Goal: Find specific page/section: Find specific page/section

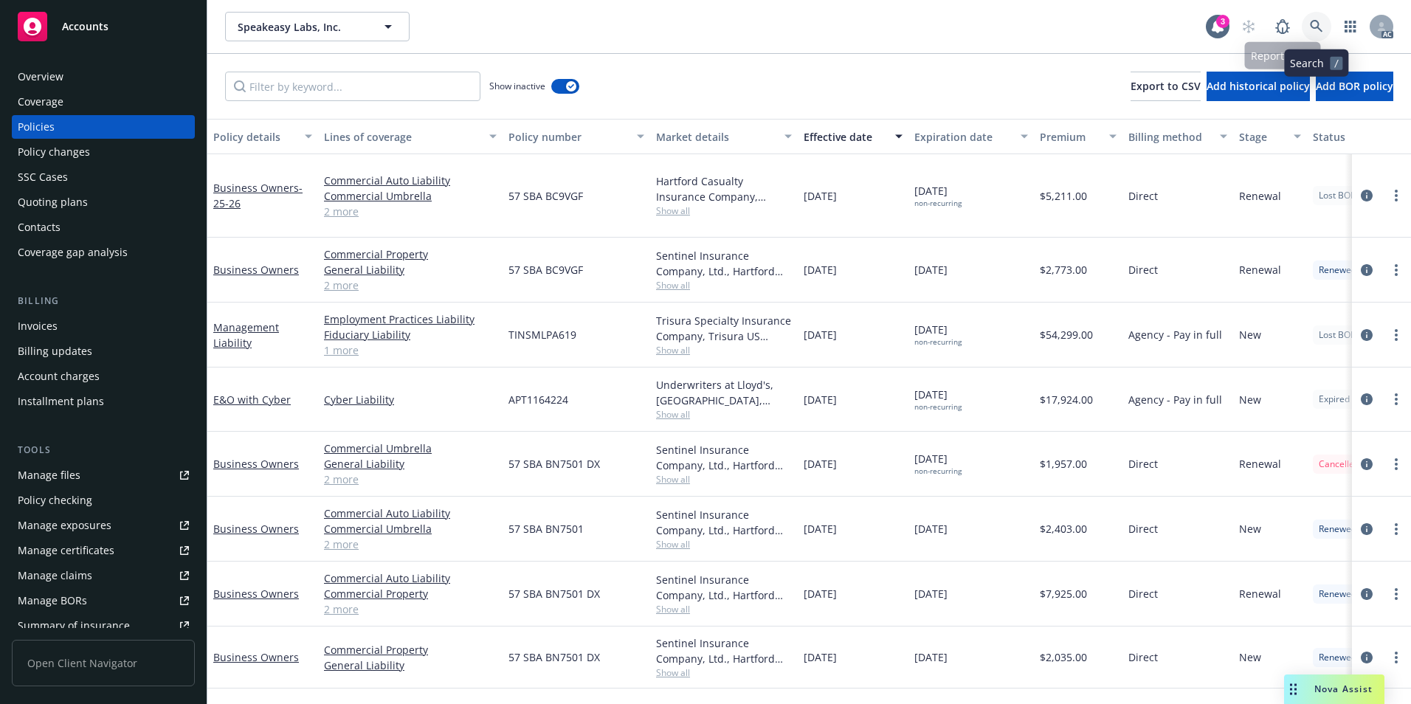
click at [1318, 21] on icon at bounding box center [1315, 26] width 13 height 13
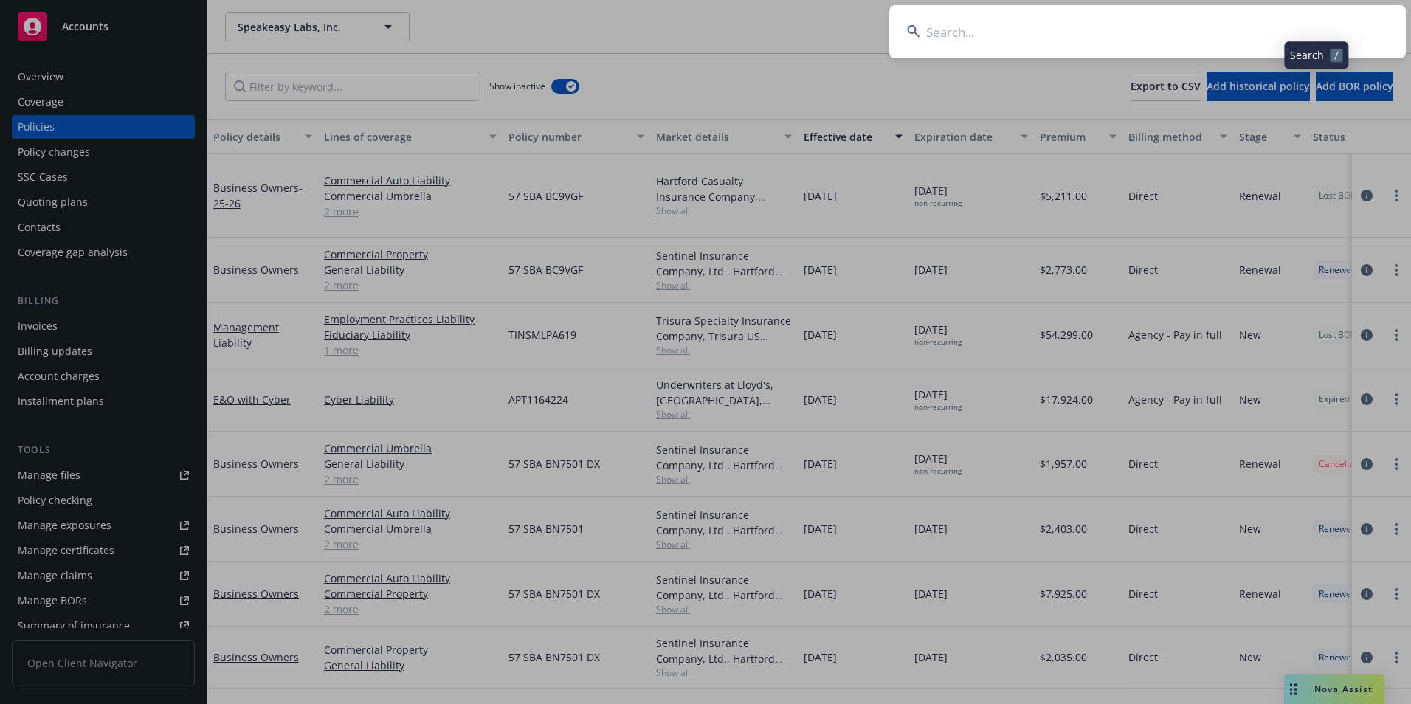
click at [1200, 21] on input at bounding box center [1147, 31] width 516 height 53
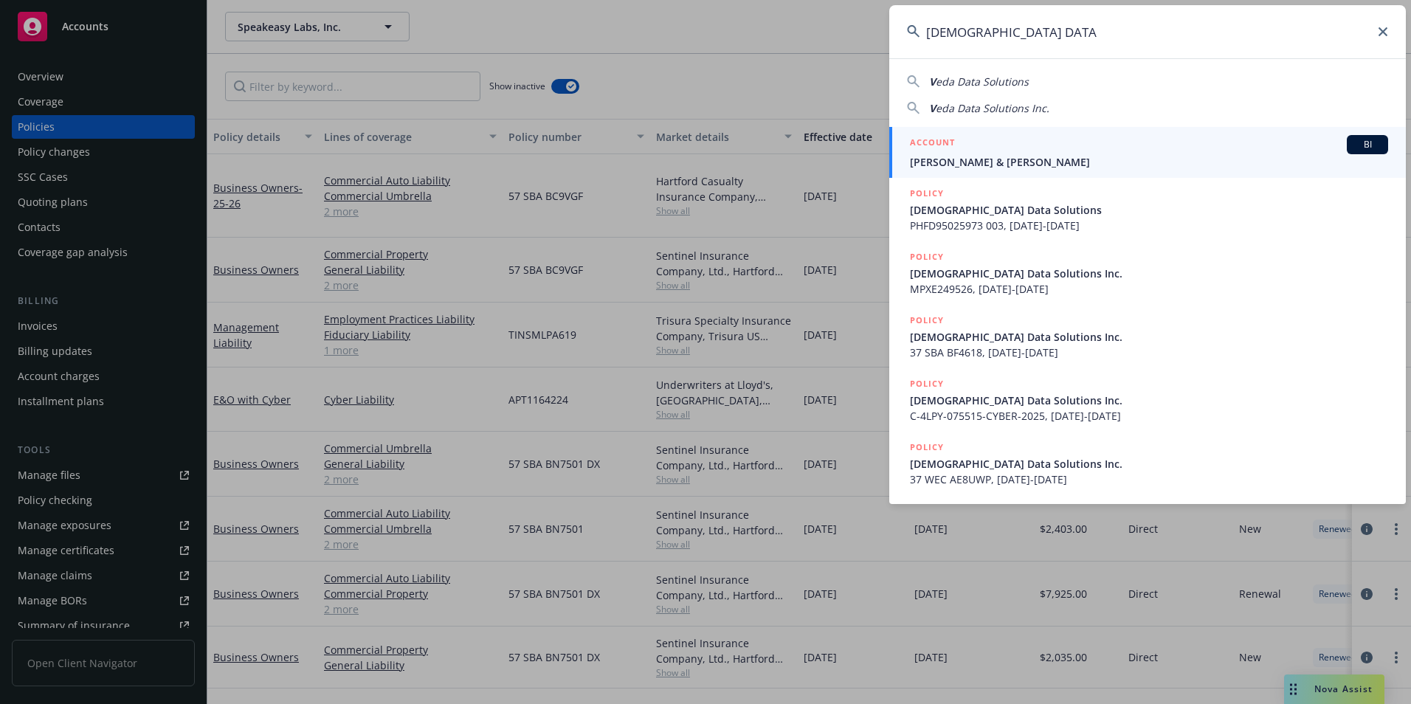
click at [1001, 79] on span "eda Data Solutions" at bounding box center [981, 82] width 93 height 14
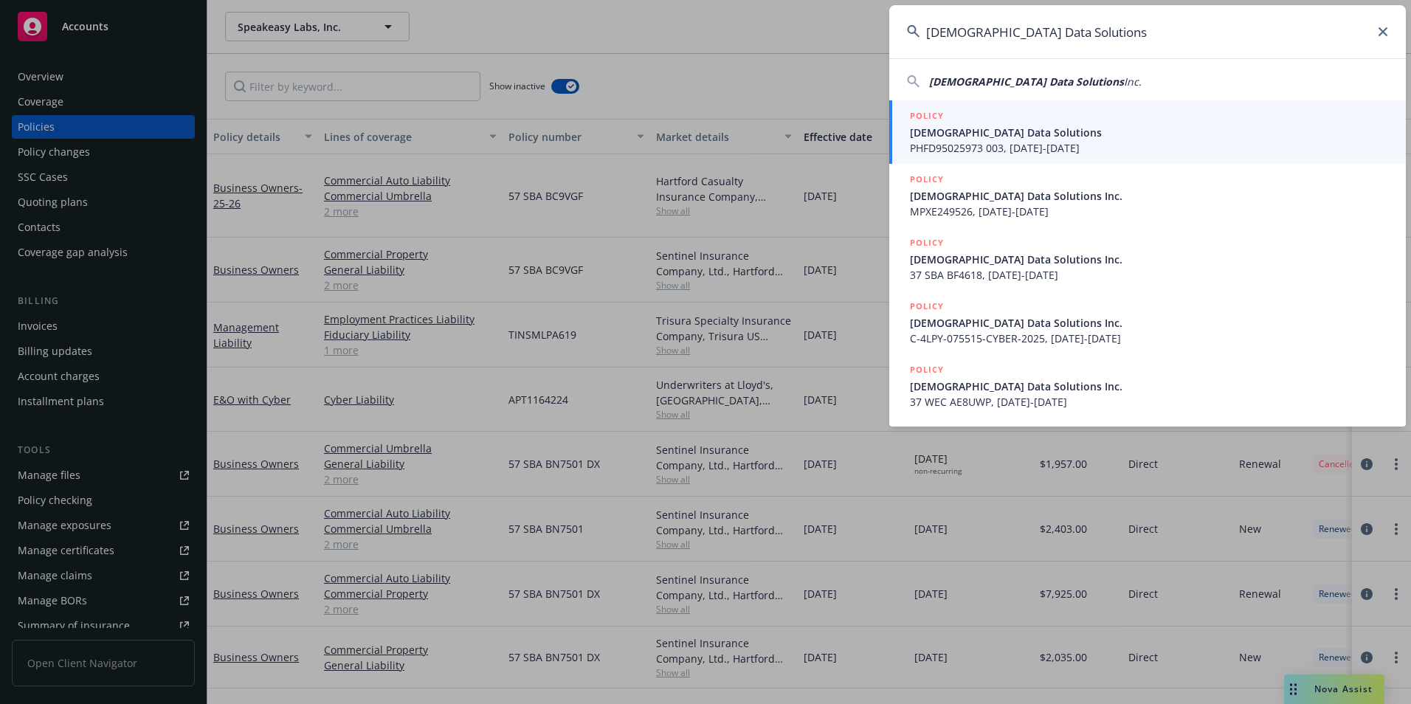
click at [1019, 78] on span "[DEMOGRAPHIC_DATA] Data Solutions" at bounding box center [1026, 82] width 195 height 14
type input "[DEMOGRAPHIC_DATA] Data Solutions Inc."
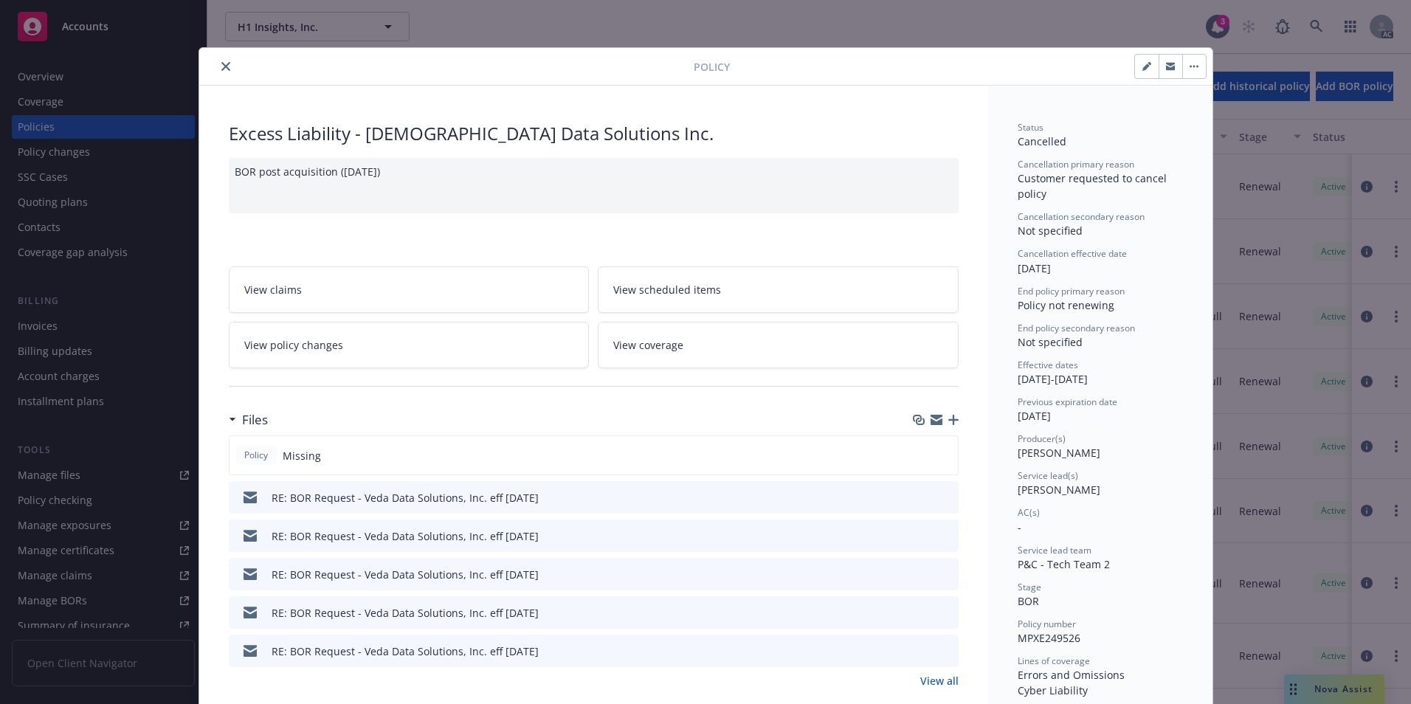
click at [221, 69] on icon "close" at bounding box center [225, 66] width 9 height 9
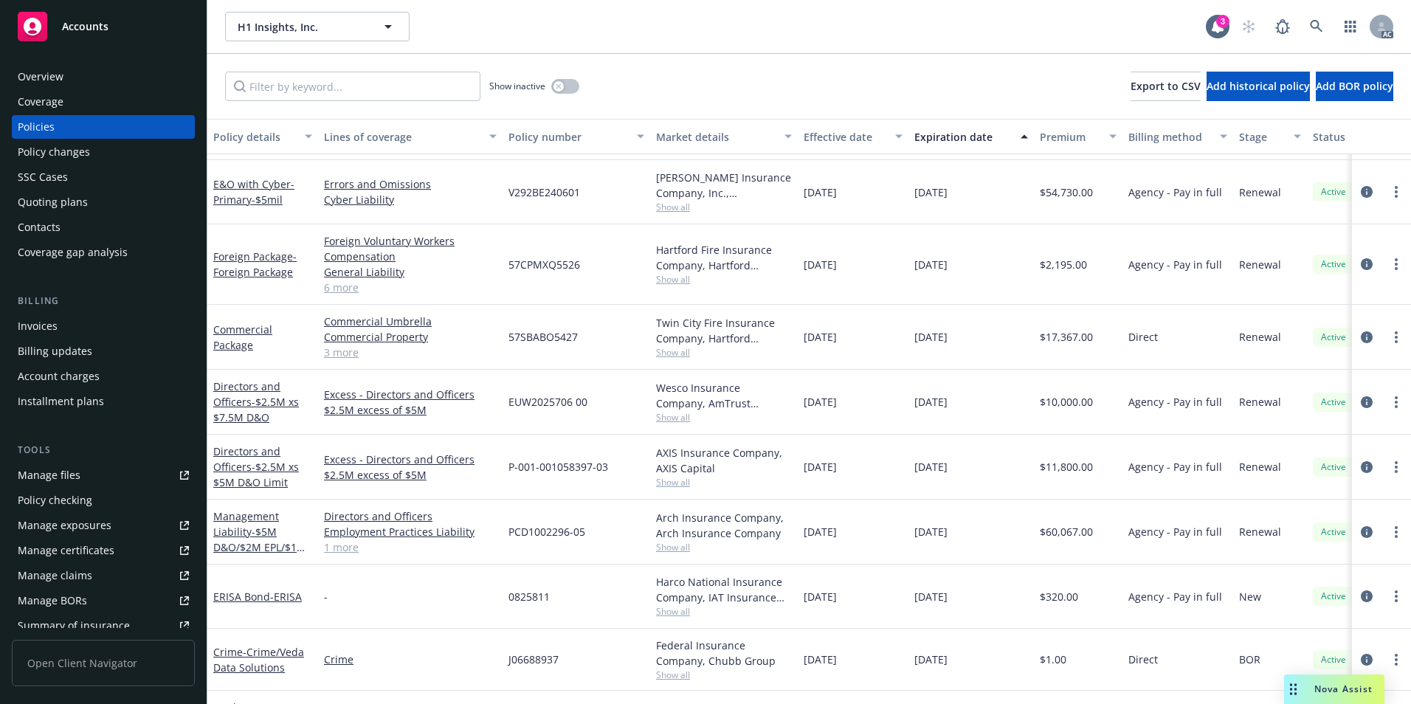
scroll to position [369, 0]
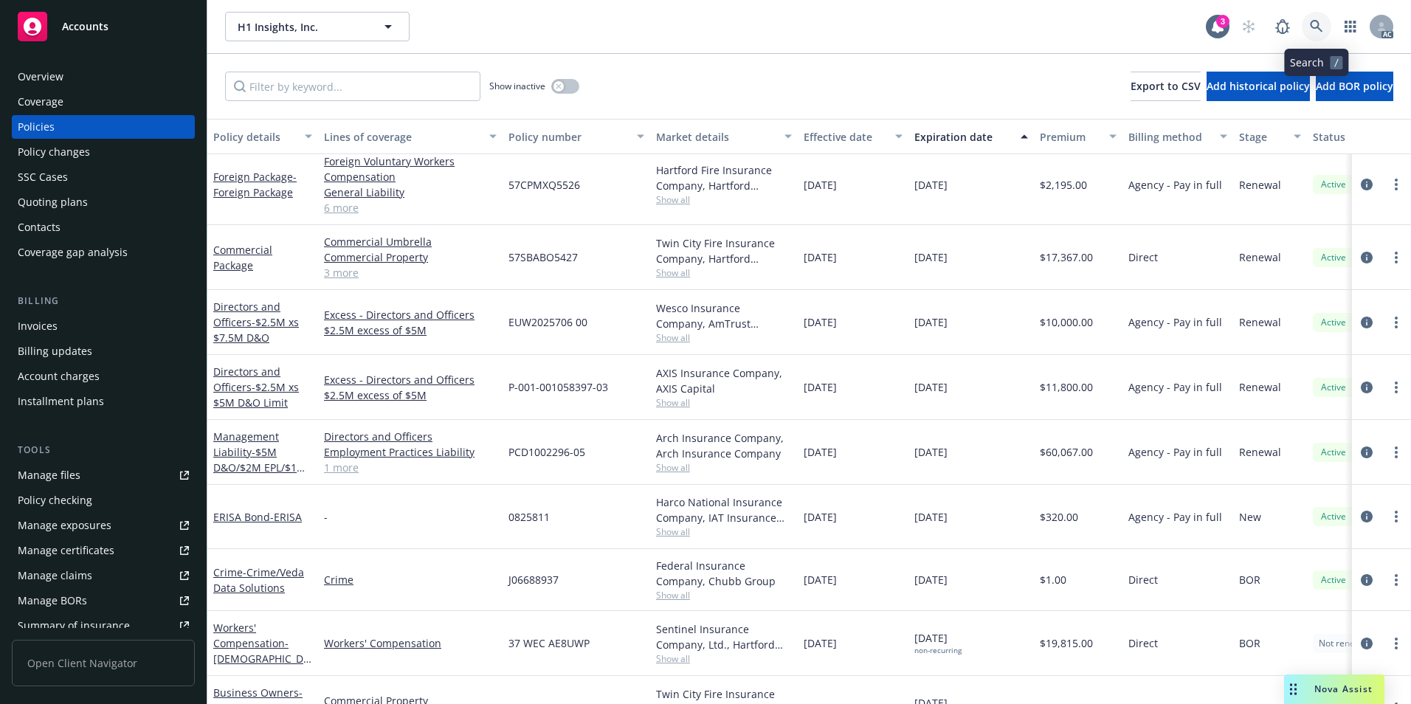
click at [1316, 29] on icon at bounding box center [1315, 26] width 13 height 13
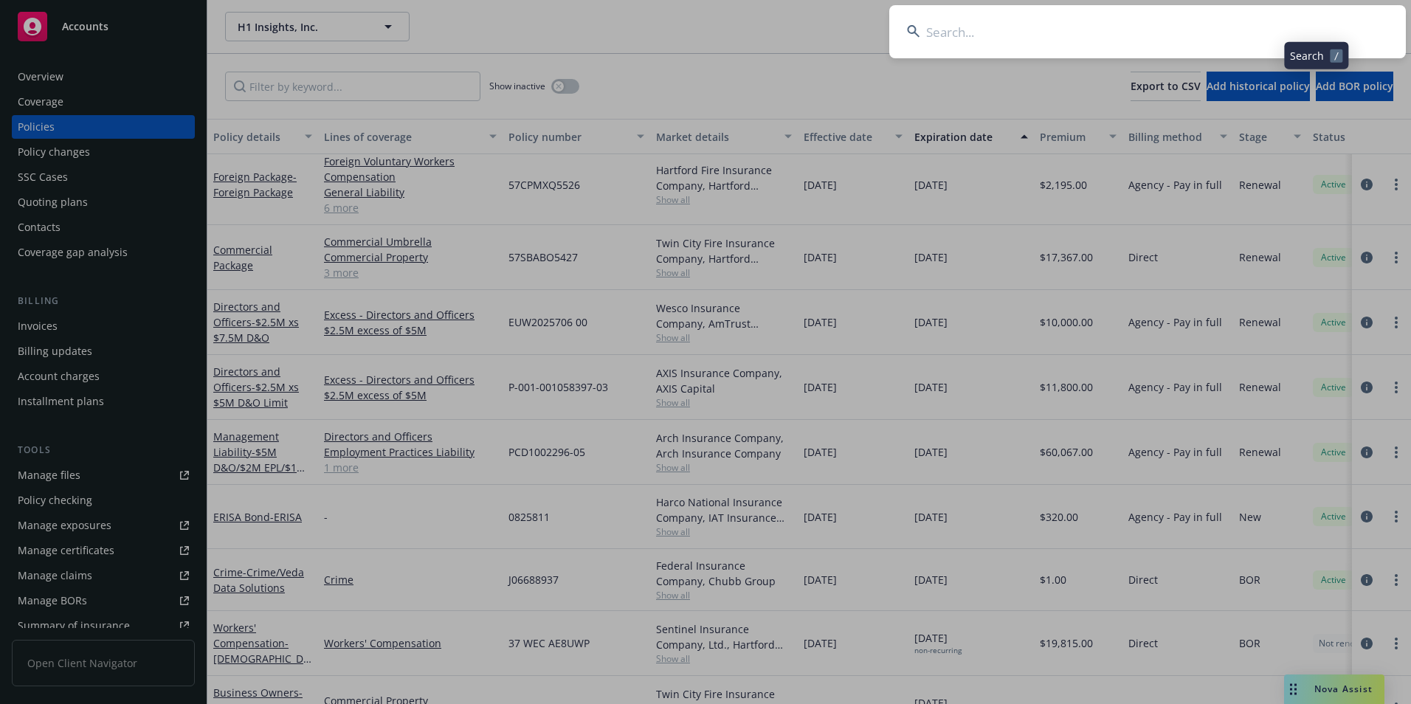
drag, startPoint x: 1316, startPoint y: 29, endPoint x: 1241, endPoint y: 31, distance: 75.3
click at [1241, 31] on input at bounding box center [1147, 31] width 516 height 53
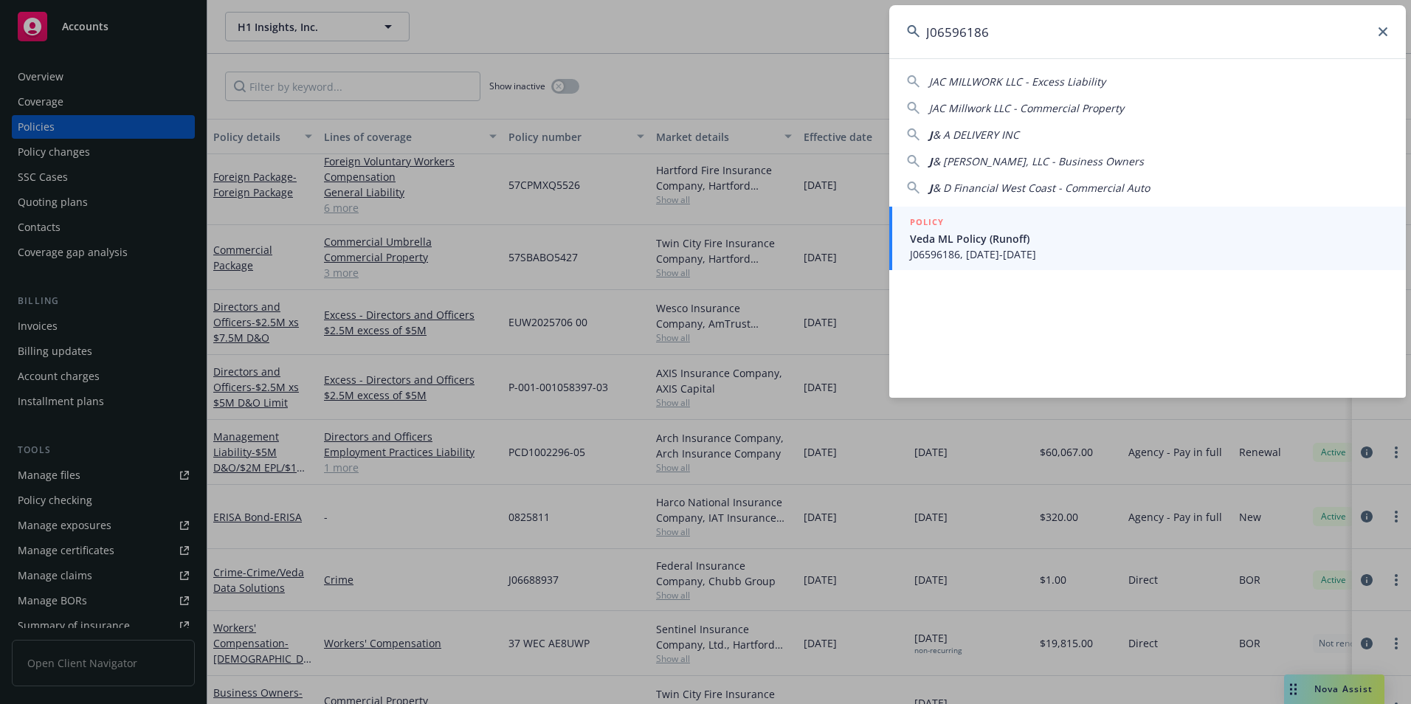
type input "J06596186"
click at [1003, 245] on span "Veda ML Policy (Runoff)" at bounding box center [1149, 238] width 478 height 15
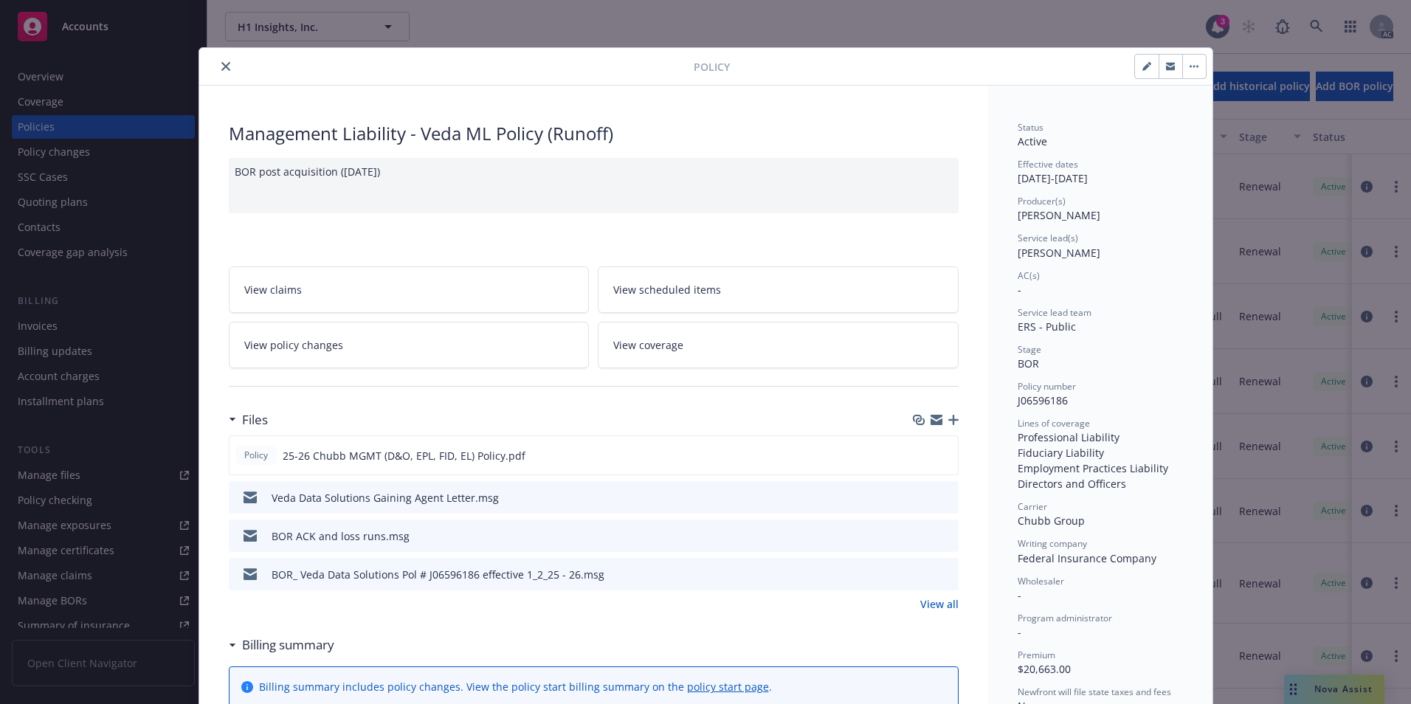
click at [221, 64] on icon "close" at bounding box center [225, 66] width 9 height 9
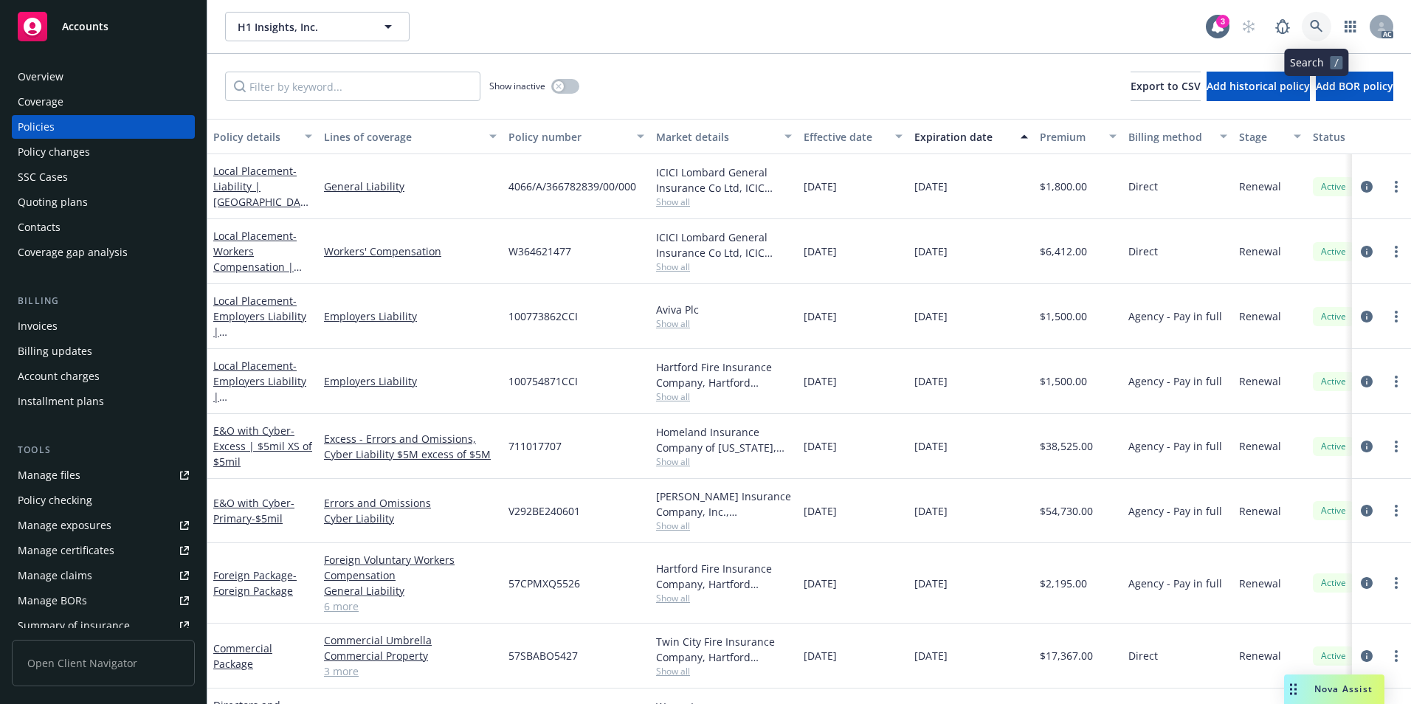
click at [1315, 31] on icon at bounding box center [1315, 26] width 13 height 13
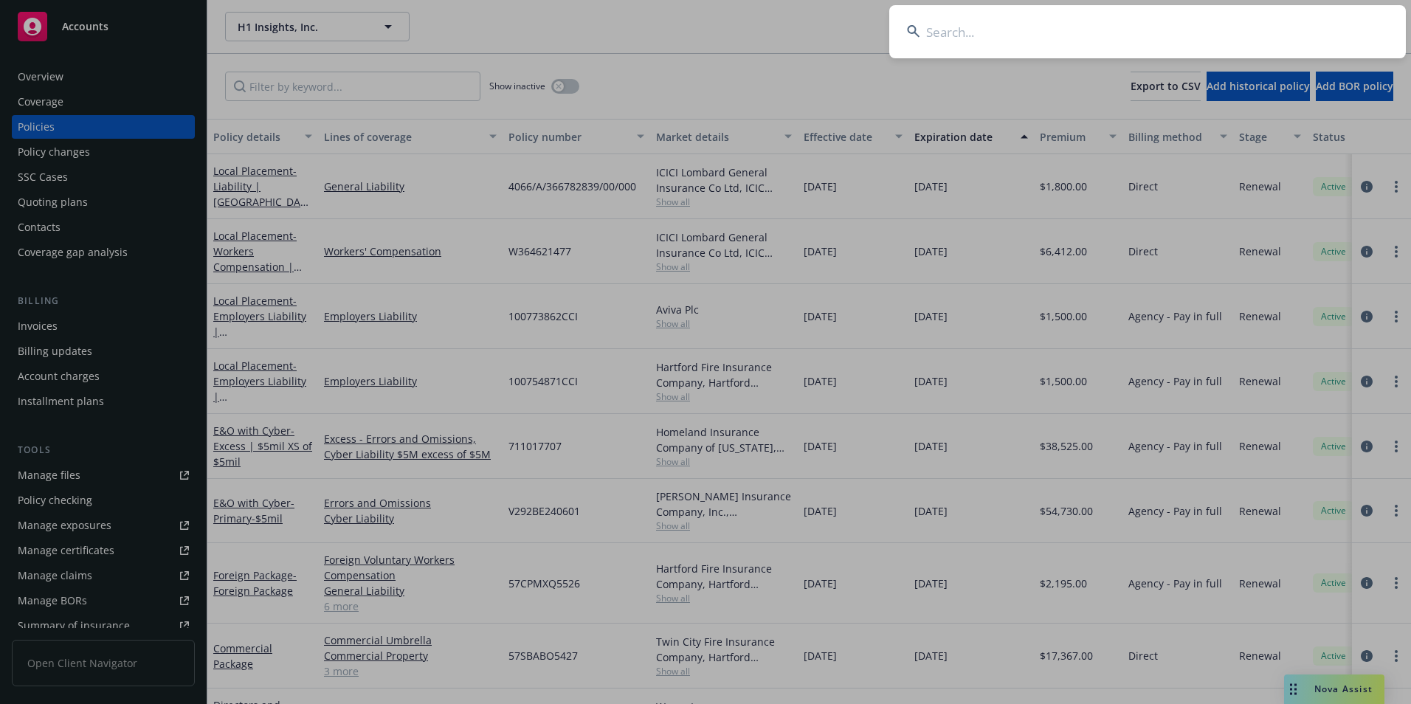
click at [1278, 38] on input at bounding box center [1147, 31] width 516 height 53
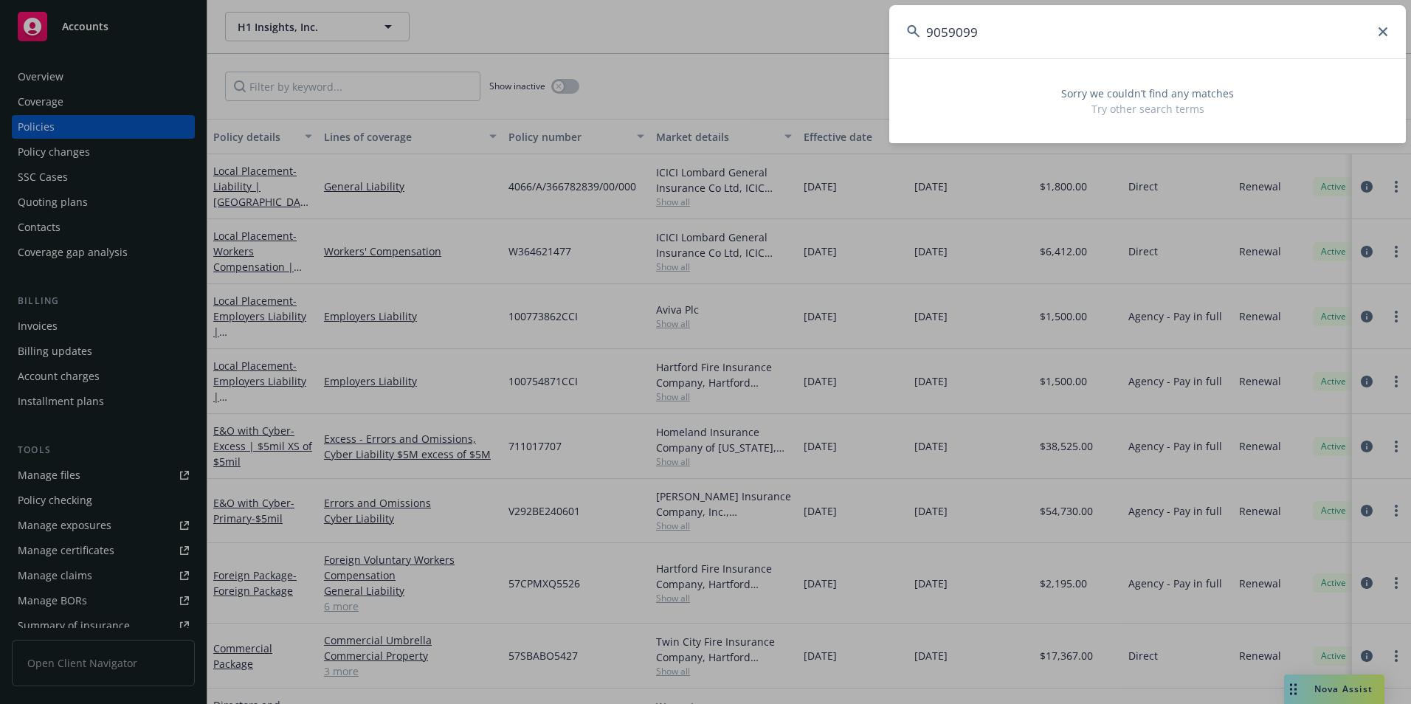
drag, startPoint x: 1278, startPoint y: 38, endPoint x: 800, endPoint y: 30, distance: 478.1
click at [800, 30] on div "9059099 Sorry we couldn’t find any matches Try other search terms" at bounding box center [705, 352] width 1411 height 704
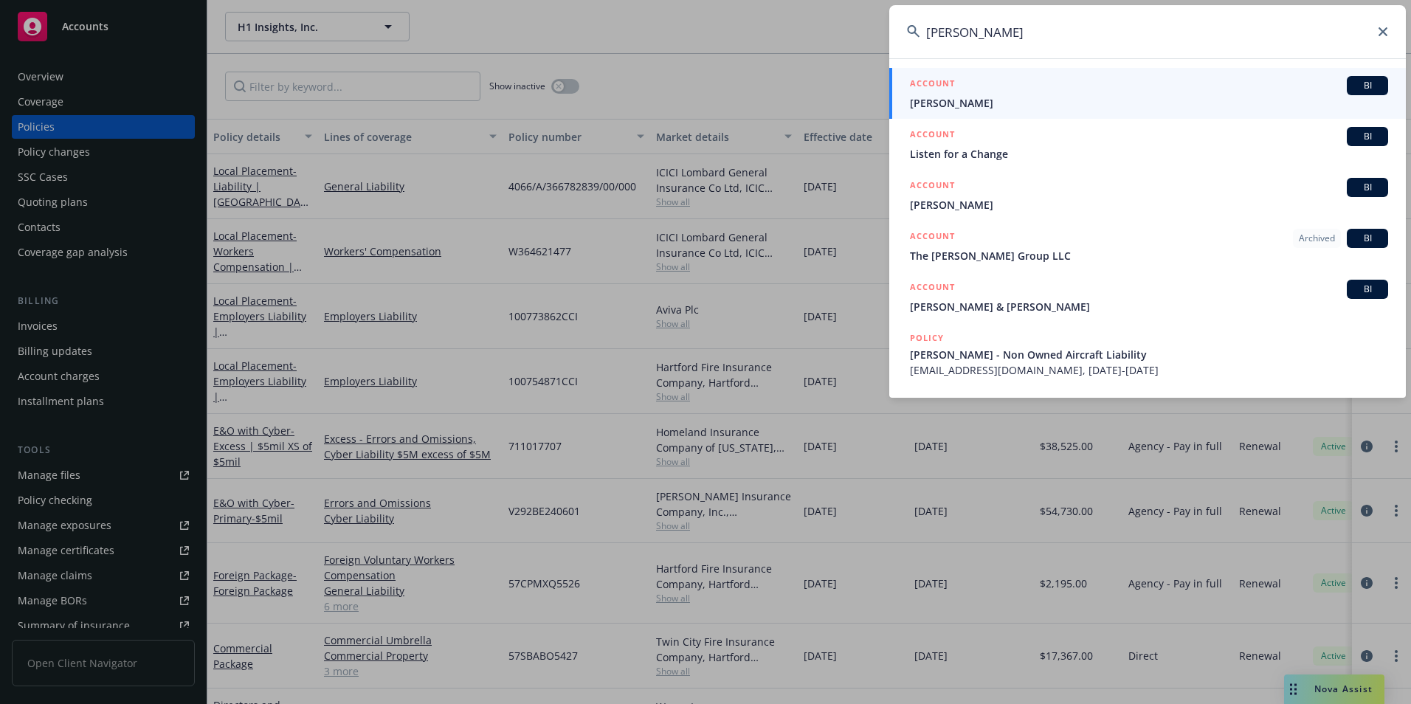
type input "[PERSON_NAME]"
click at [1006, 103] on span "[PERSON_NAME]" at bounding box center [1149, 102] width 478 height 15
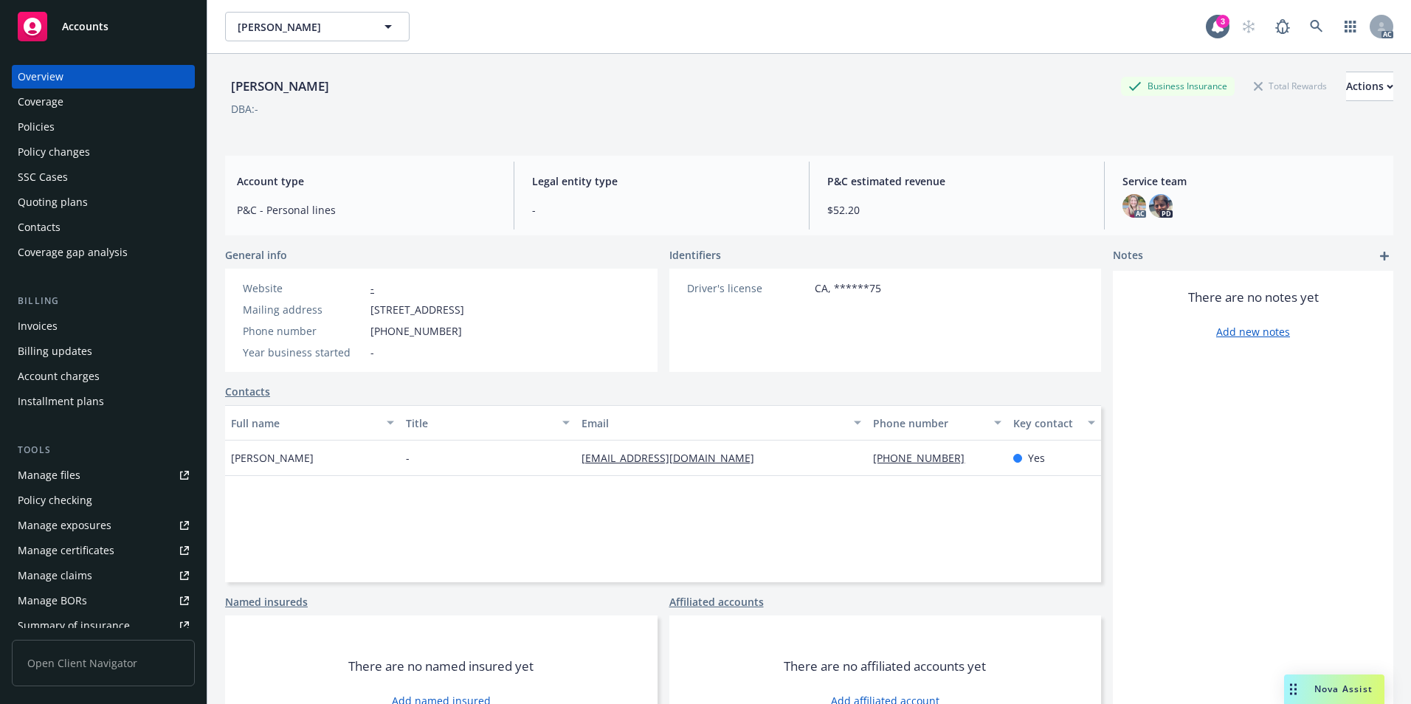
click at [70, 129] on div "Policies" at bounding box center [103, 127] width 171 height 24
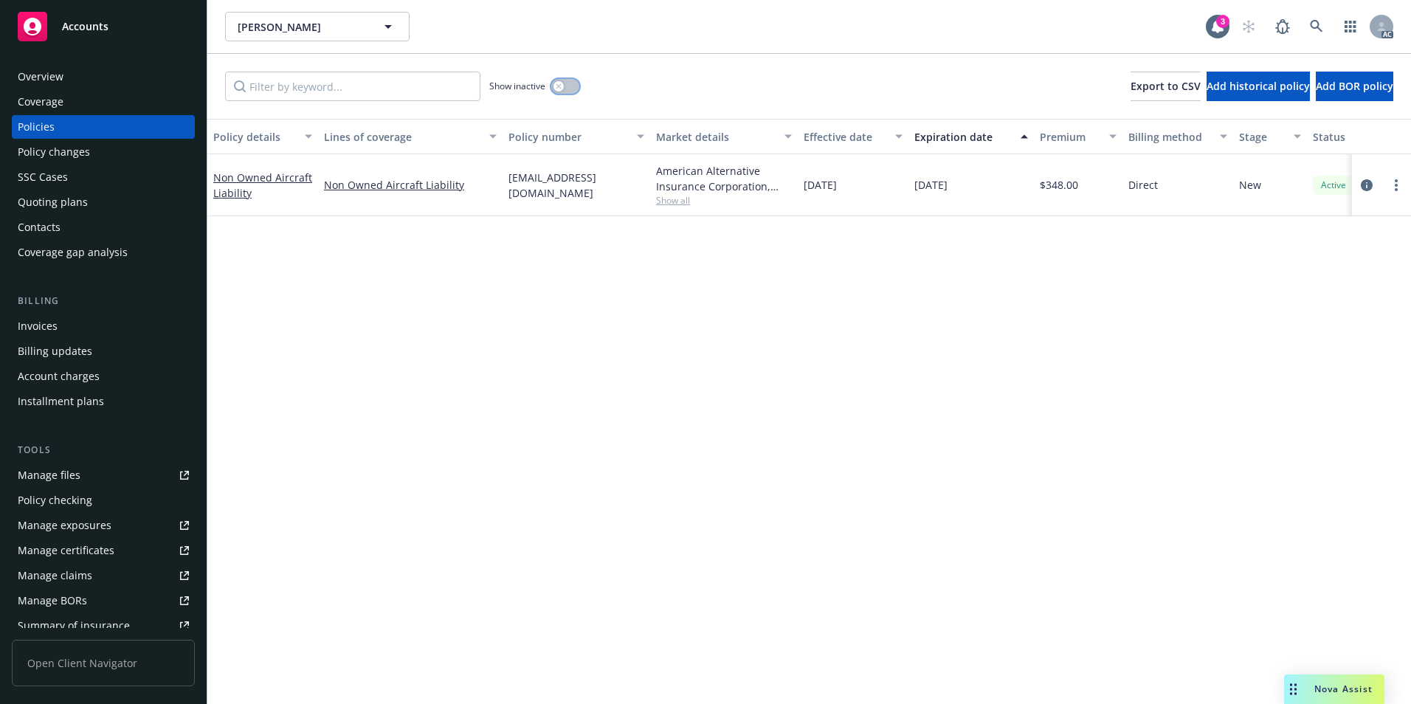
click at [575, 90] on button "button" at bounding box center [565, 86] width 28 height 15
click at [848, 133] on div "Effective date" at bounding box center [844, 136] width 83 height 15
drag, startPoint x: 506, startPoint y: 184, endPoint x: 612, endPoint y: 199, distance: 106.5
click at [612, 199] on div "[EMAIL_ADDRESS][DOMAIN_NAME]" at bounding box center [576, 185] width 148 height 62
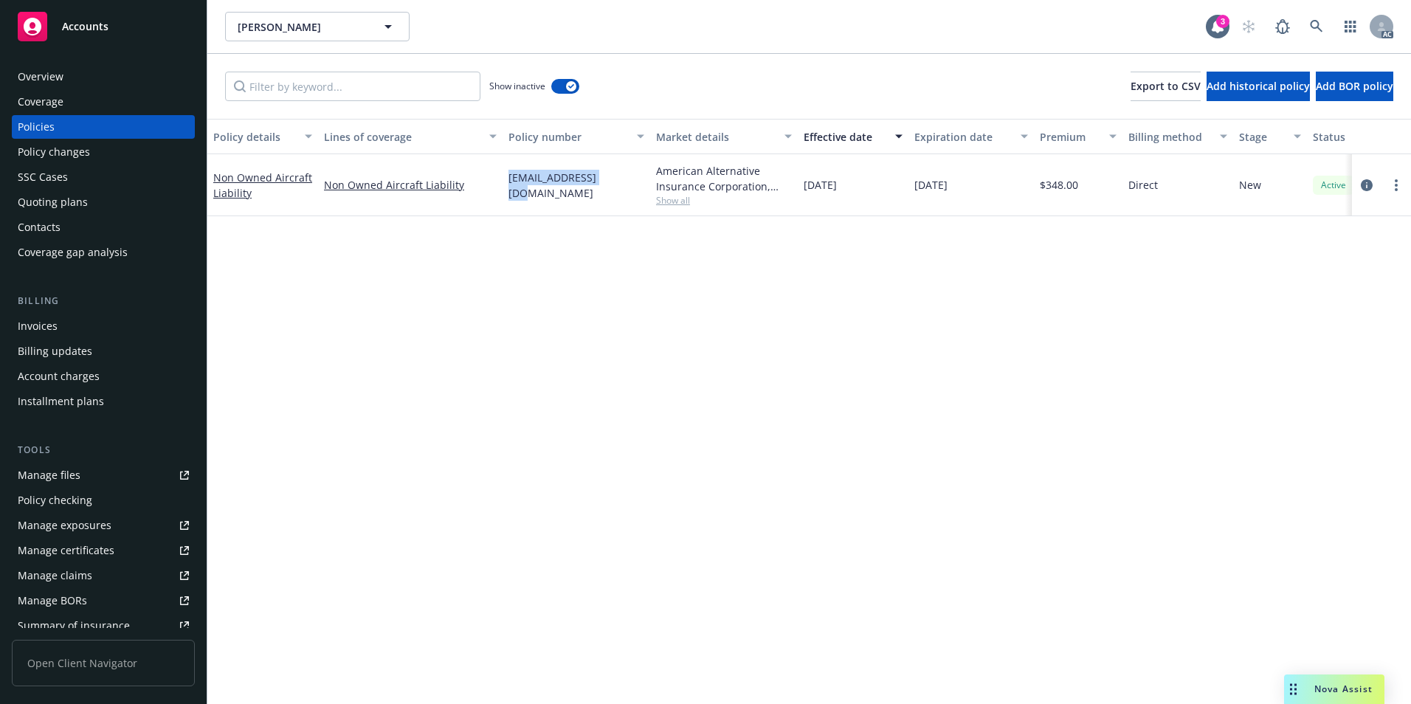
copy span "[EMAIL_ADDRESS][DOMAIN_NAME]"
click at [248, 185] on div "Non Owned Aircraft Liability" at bounding box center [262, 185] width 99 height 31
click at [244, 181] on link "Non Owned Aircraft Liability" at bounding box center [262, 185] width 99 height 30
